Goal: Task Accomplishment & Management: Use online tool/utility

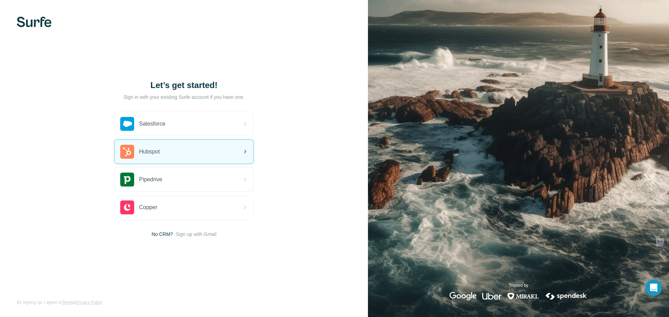
click at [168, 152] on div "Hubspot" at bounding box center [184, 152] width 139 height 24
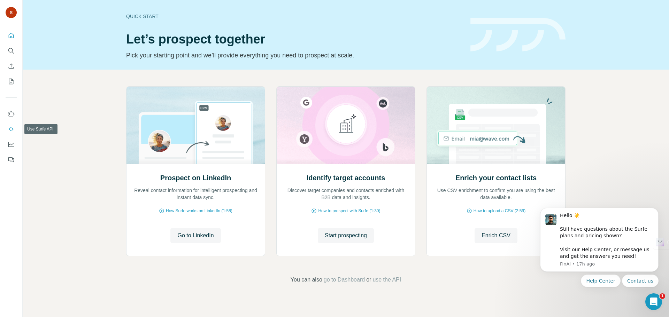
click at [12, 130] on icon "Use Surfe API" at bounding box center [11, 129] width 5 height 3
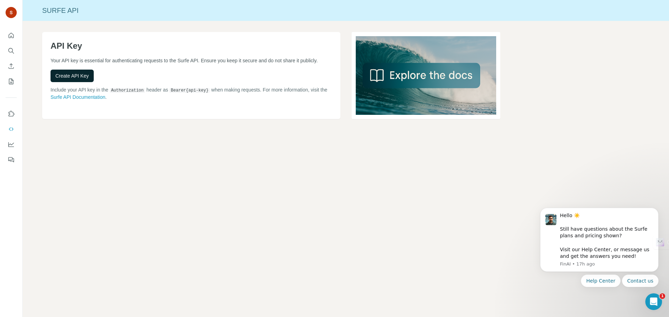
click at [84, 79] on span "Create API Key" at bounding box center [71, 75] width 33 height 7
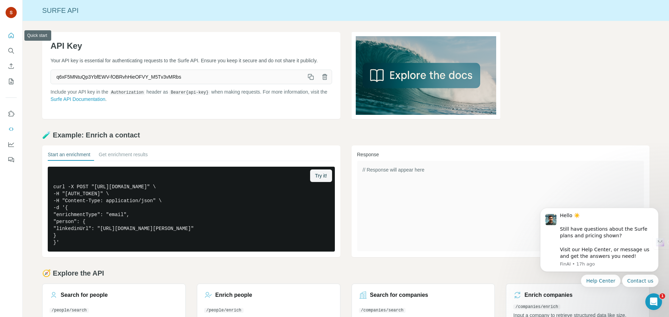
click at [12, 37] on icon "Quick start" at bounding box center [11, 35] width 7 height 7
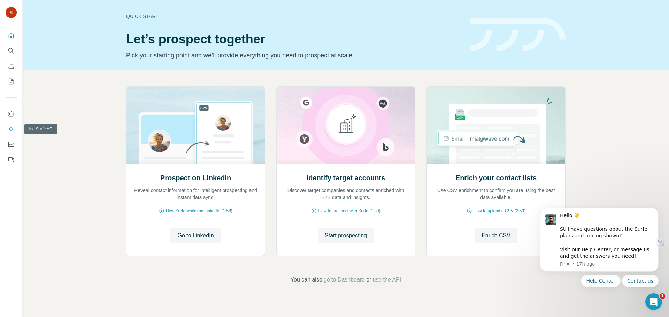
click at [11, 127] on icon "Use Surfe API" at bounding box center [11, 129] width 7 height 7
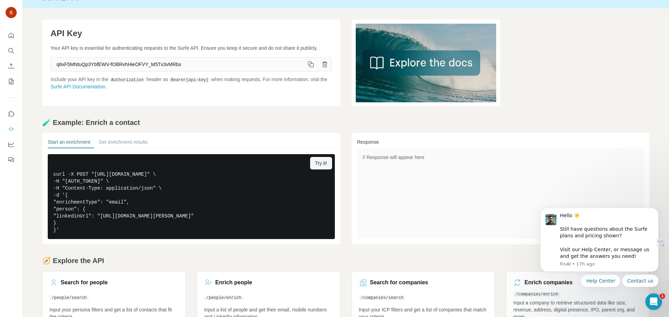
scroll to position [34, 0]
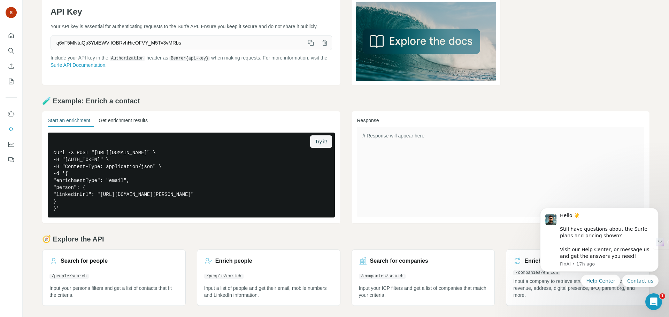
click at [113, 125] on button "Get enrichment results" at bounding box center [123, 122] width 49 height 10
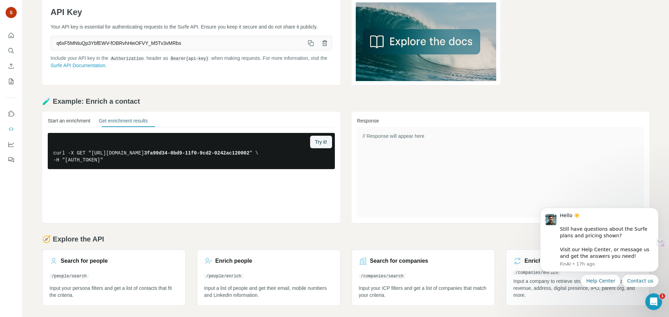
click at [73, 120] on button "Start an enrichment" at bounding box center [69, 122] width 43 height 10
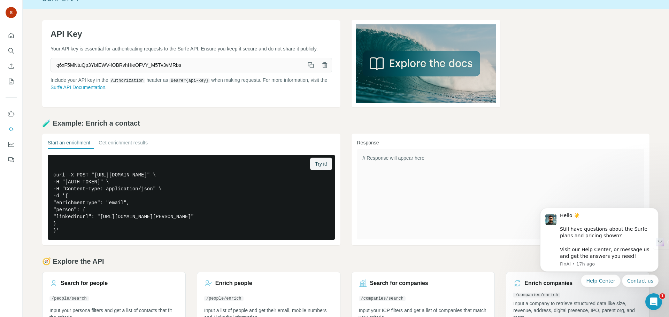
scroll to position [0, 0]
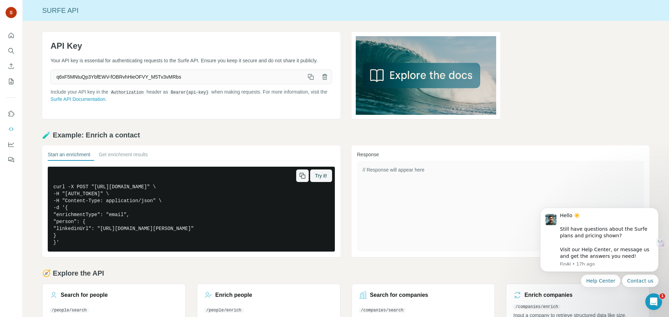
click at [301, 179] on icon "button" at bounding box center [303, 177] width 4 height 4
click at [126, 154] on button "Get enrichment results" at bounding box center [123, 156] width 49 height 10
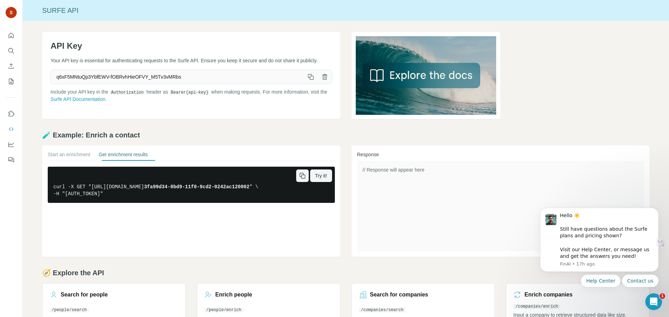
click at [300, 177] on icon "button" at bounding box center [302, 175] width 7 height 7
click at [310, 80] on icon "button" at bounding box center [310, 77] width 7 height 7
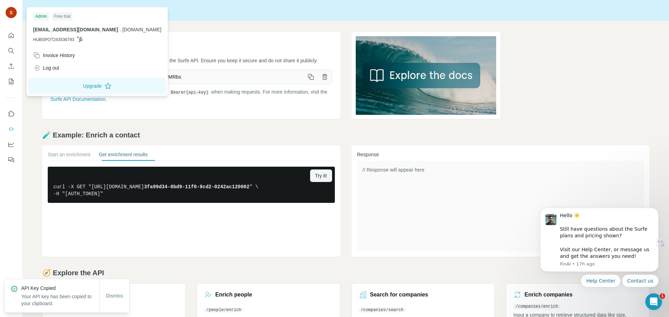
click at [8, 13] on img at bounding box center [11, 12] width 11 height 11
click at [8, 34] on icon "Quick start" at bounding box center [11, 35] width 7 height 7
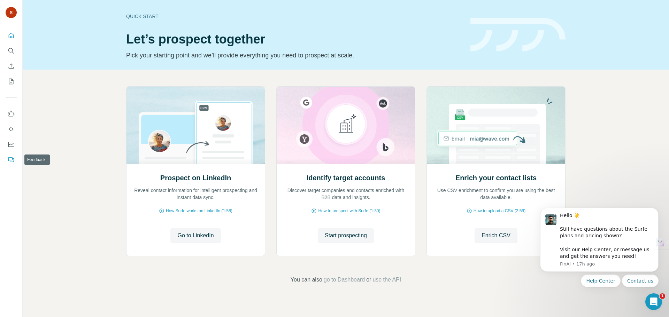
click at [6, 156] on button "Feedback" at bounding box center [11, 160] width 11 height 13
click at [8, 145] on icon "Dashboard" at bounding box center [11, 144] width 7 height 7
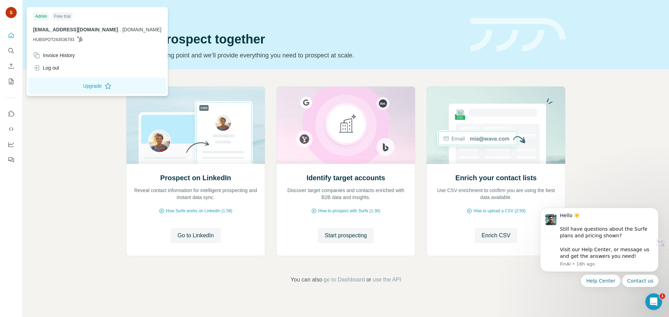
click at [65, 16] on div "Free trial" at bounding box center [62, 16] width 21 height 8
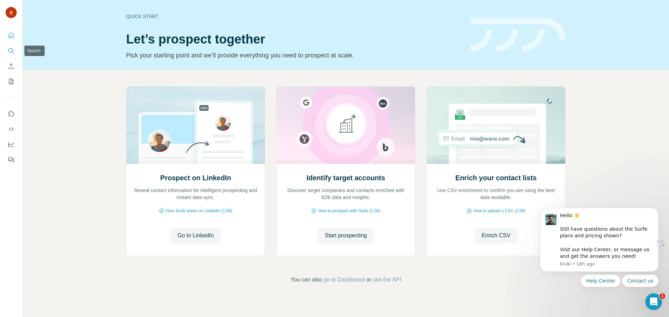
click at [12, 53] on icon "Search" at bounding box center [11, 50] width 7 height 7
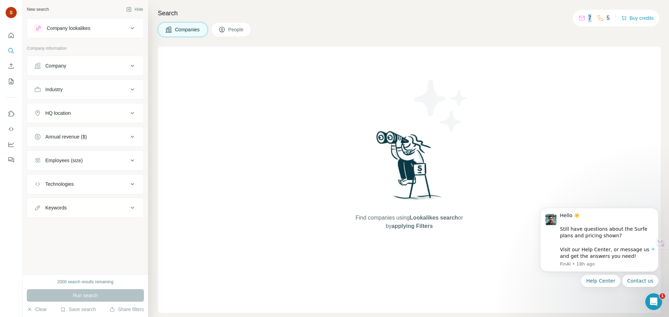
click at [588, 17] on p "7" at bounding box center [589, 18] width 3 height 8
click at [470, 317] on div "Search Companies People Find companies using Lookalikes search or by applying F…" at bounding box center [408, 158] width 521 height 317
